Goal: Information Seeking & Learning: Learn about a topic

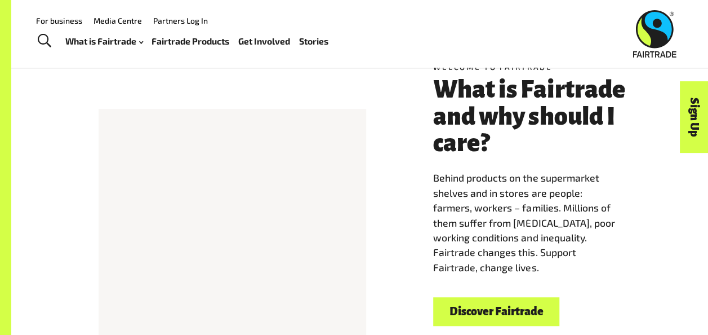
scroll to position [254, 0]
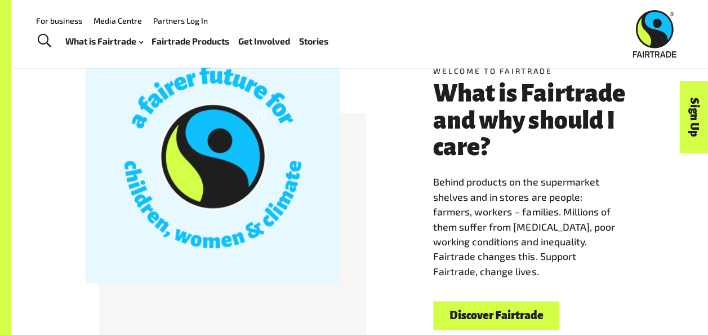
click at [476, 323] on link "Discover Fairtrade" at bounding box center [496, 315] width 126 height 29
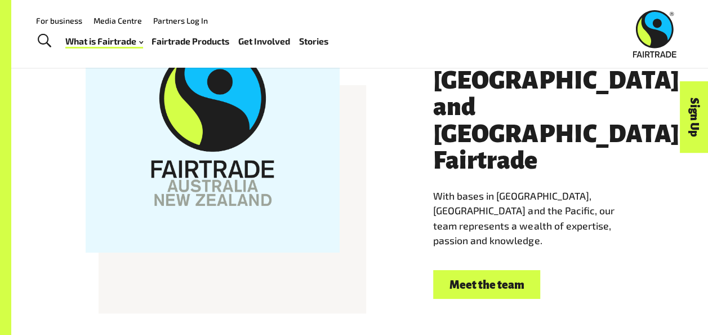
scroll to position [1937, 0]
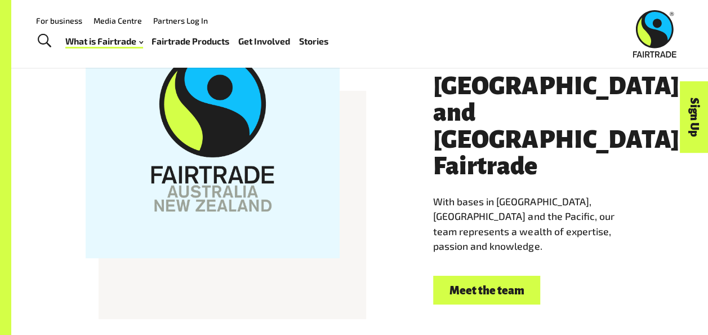
click at [466, 281] on link "Meet the team" at bounding box center [486, 289] width 107 height 29
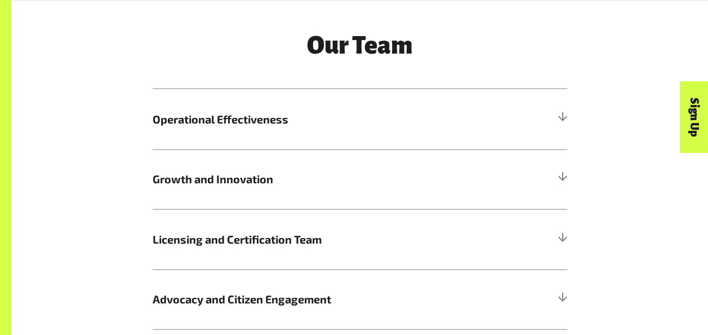
scroll to position [1250, 0]
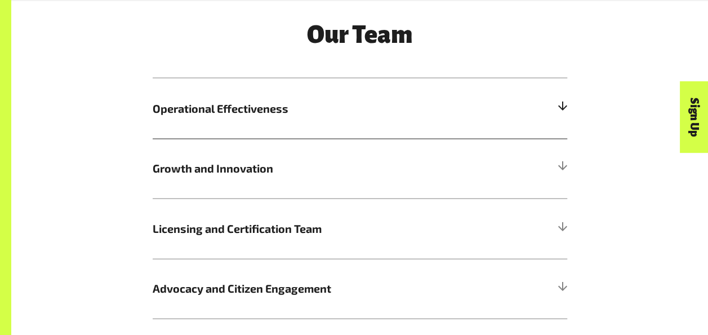
click at [306, 117] on span "Operational Effectiveness" at bounding box center [308, 108] width 311 height 17
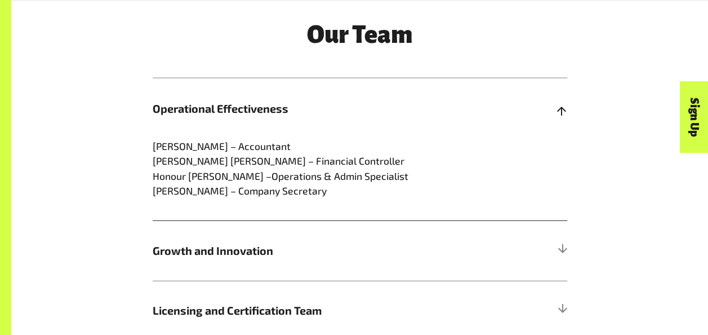
click at [405, 117] on span "Operational Effectiveness" at bounding box center [308, 108] width 311 height 17
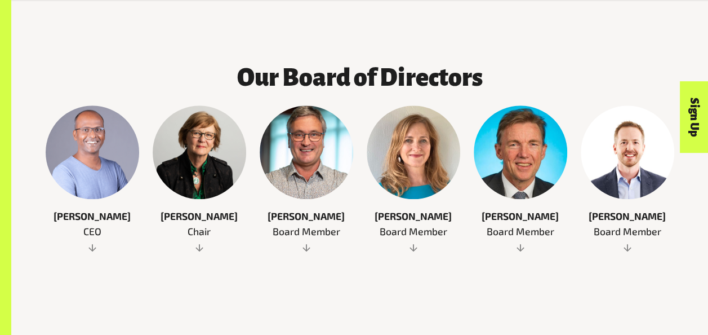
scroll to position [545, 0]
